Goal: Check status: Check status

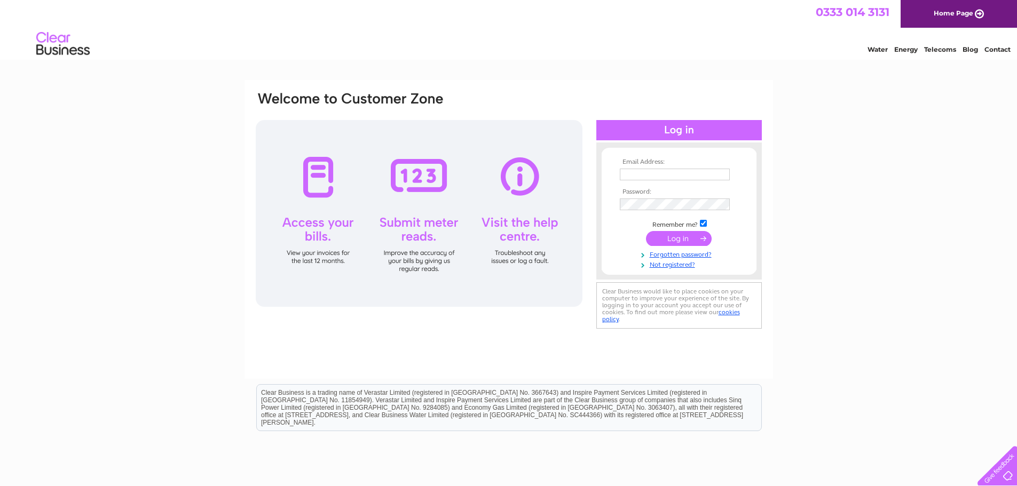
type input "[EMAIL_ADDRESS][DOMAIN_NAME]"
click at [682, 238] on input "submit" at bounding box center [679, 238] width 66 height 15
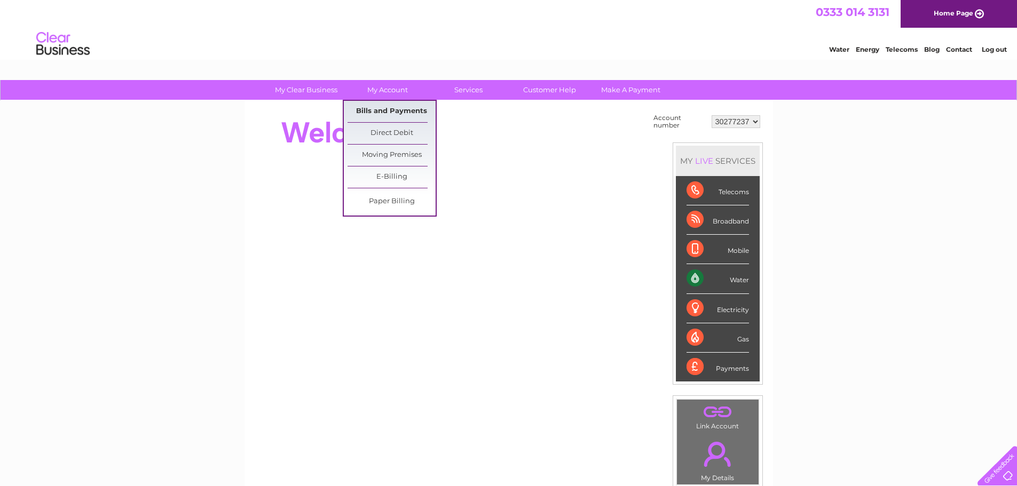
click at [409, 106] on link "Bills and Payments" at bounding box center [392, 111] width 88 height 21
click at [413, 109] on link "Bills and Payments" at bounding box center [392, 111] width 88 height 21
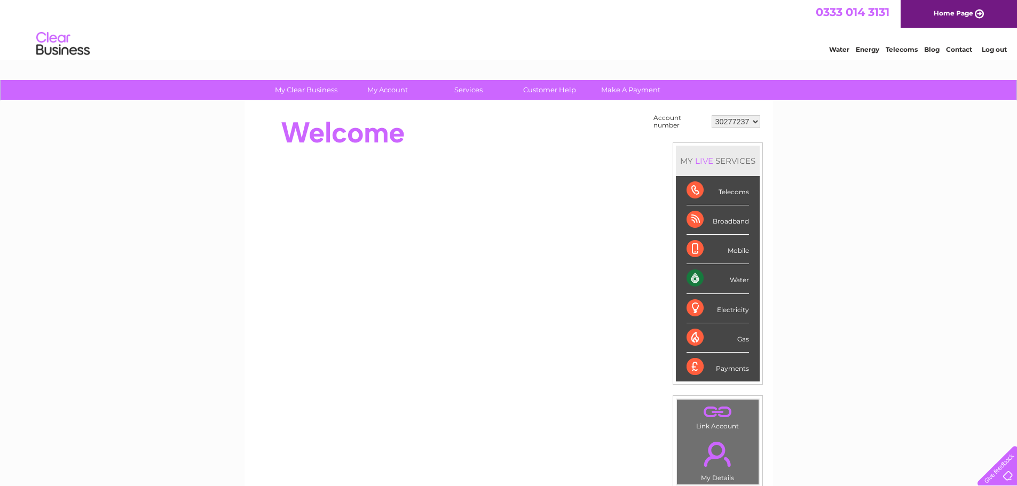
click at [739, 126] on select "30277237 30277238 30300020" at bounding box center [736, 121] width 49 height 13
click at [742, 124] on select "30277237 30277238 30300020" at bounding box center [736, 121] width 49 height 13
click at [809, 124] on div "My Clear Business Login Details My Details My Preferences Link Account My Accou…" at bounding box center [508, 381] width 1017 height 602
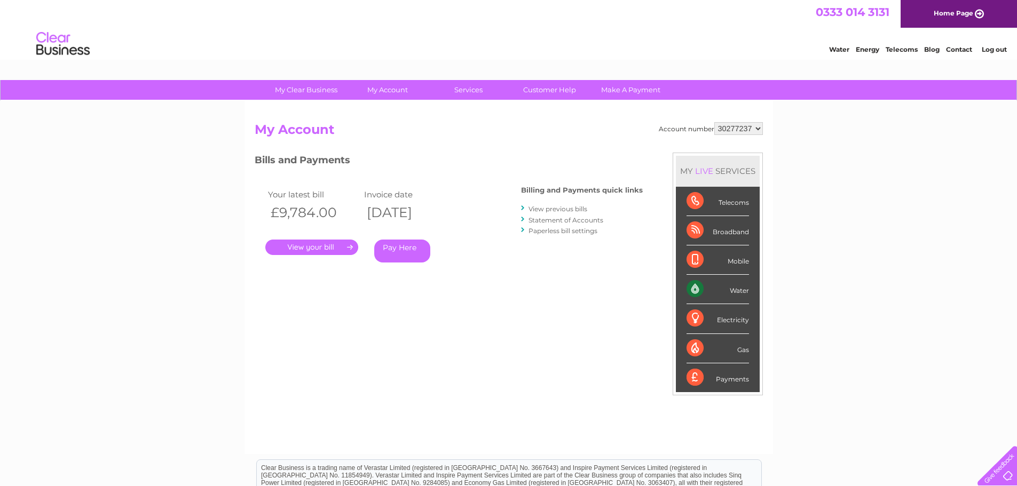
click at [303, 245] on link "." at bounding box center [311, 247] width 93 height 15
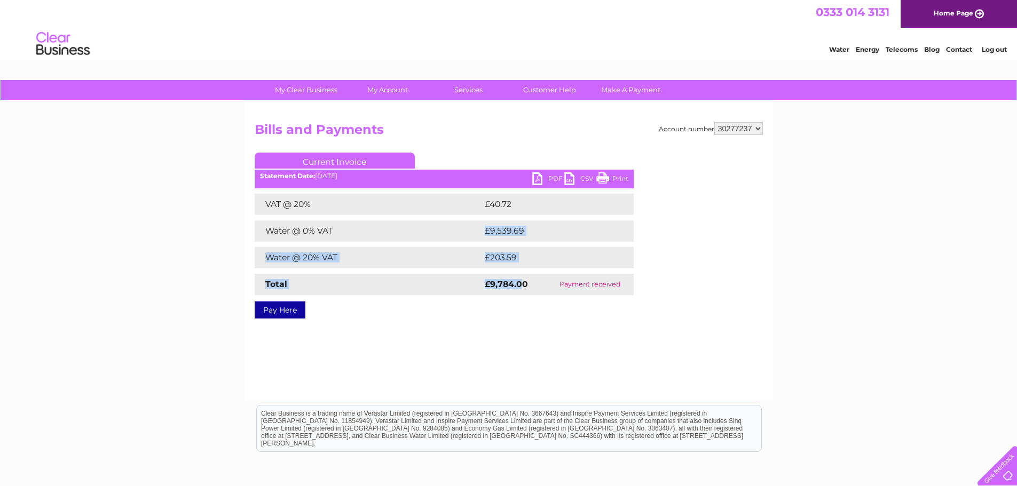
drag, startPoint x: 520, startPoint y: 279, endPoint x: 473, endPoint y: 223, distance: 73.1
click at [473, 223] on div "VAT @ 20% £40.72 Water @ 0% VAT £9,539.69 Water @ 20% VAT £203.59 Total £9,784.…" at bounding box center [444, 244] width 379 height 101
click at [473, 220] on div "VAT @ 20% £40.72 Water @ 0% VAT £9,539.69 Water @ 20% VAT £203.59 Total £9,784.…" at bounding box center [444, 244] width 379 height 101
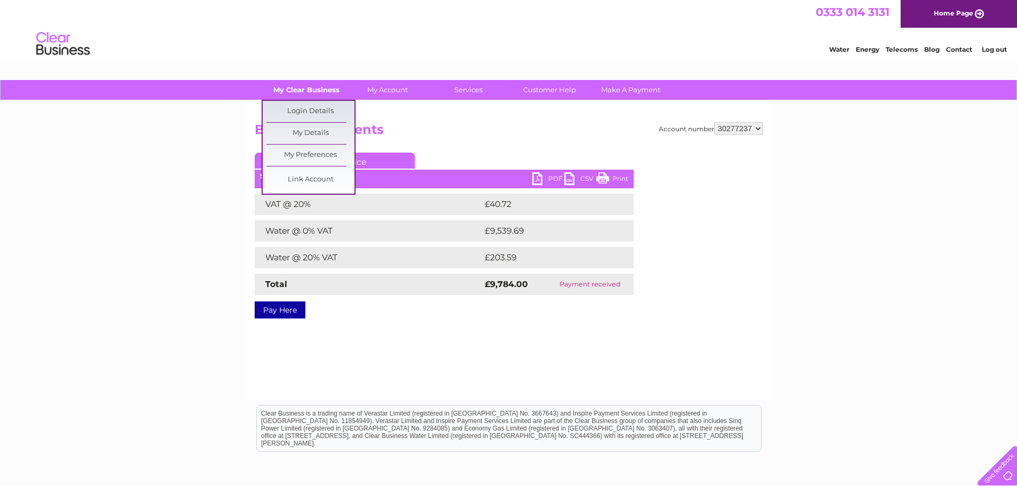
click at [317, 92] on link "My Clear Business" at bounding box center [306, 90] width 88 height 20
